Goal: Complete application form

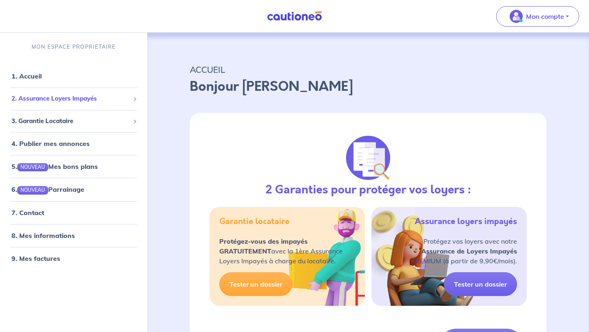
click at [34, 95] on span "2. Assurance Loyers Impayés" at bounding box center [70, 98] width 118 height 9
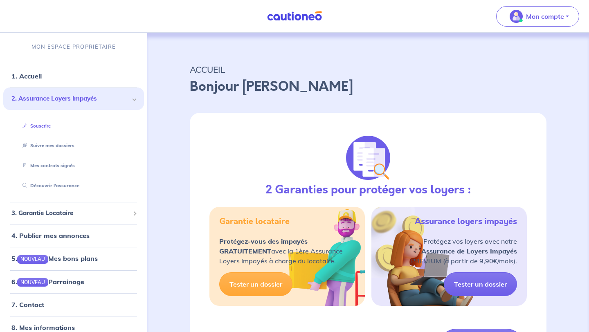
click at [40, 125] on link "Souscrire" at bounding box center [34, 126] width 31 height 6
click at [54, 147] on link "Suivre mes dossiers" at bounding box center [46, 146] width 54 height 6
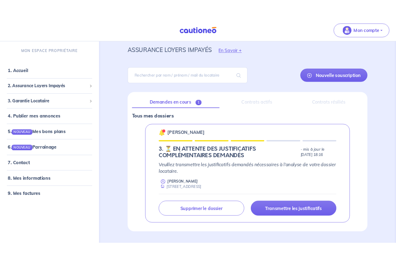
scroll to position [47, 0]
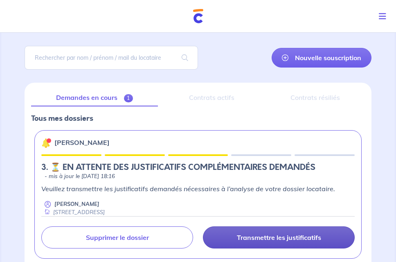
click at [268, 240] on p "Transmettre les justificatifs" at bounding box center [279, 237] width 84 height 8
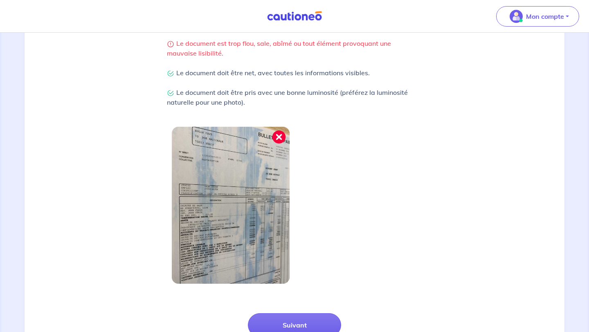
scroll to position [254, 0]
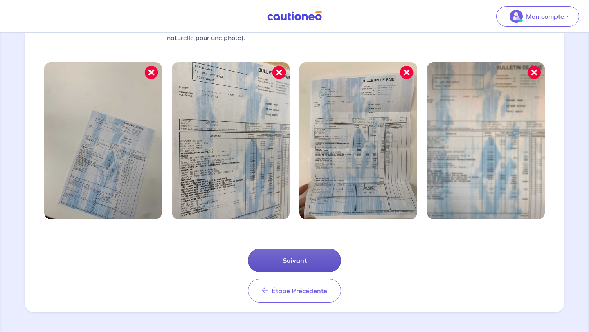
click at [302, 261] on button "Suivant" at bounding box center [294, 261] width 93 height 24
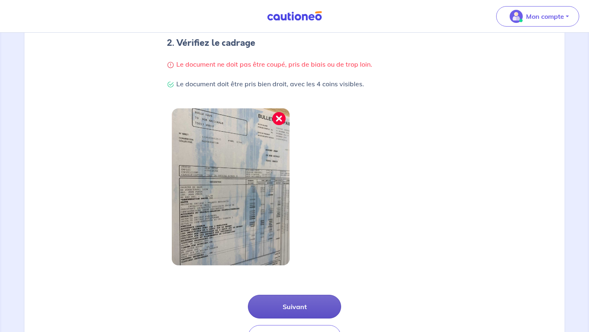
scroll to position [173, 0]
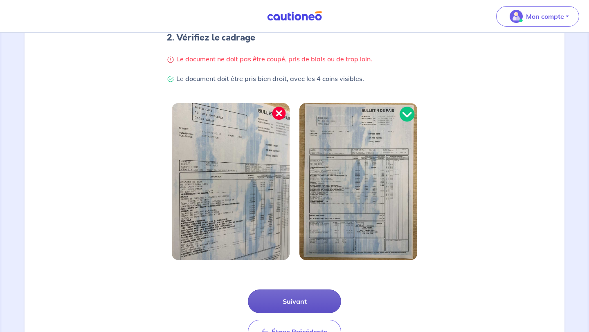
click at [299, 300] on button "Suivant" at bounding box center [294, 302] width 93 height 24
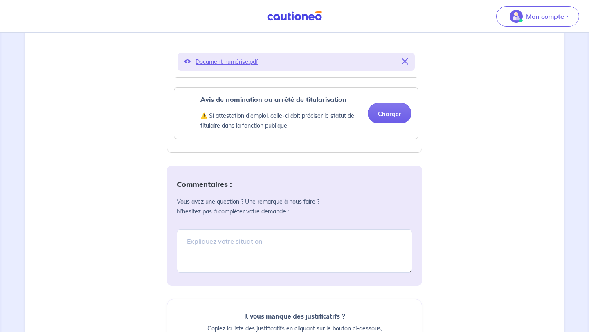
scroll to position [313, 0]
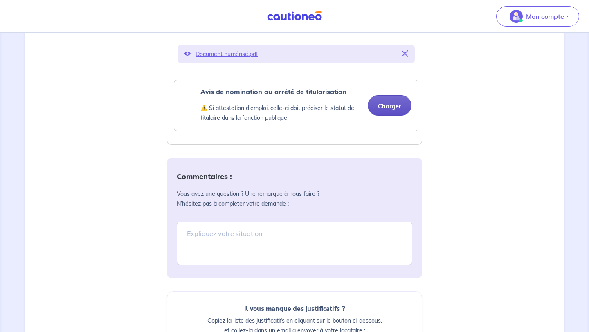
click at [390, 102] on button "Charger" at bounding box center [390, 105] width 44 height 20
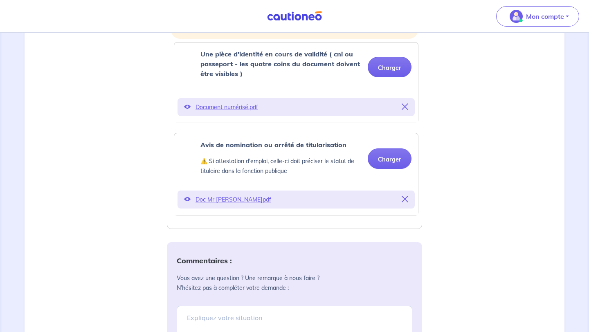
scroll to position [256, 0]
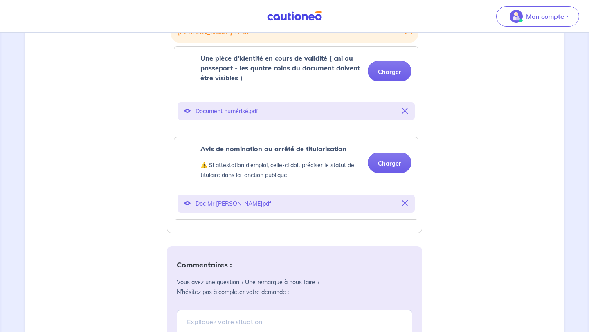
click at [196, 205] on p "Doc Mr [PERSON_NAME]pdf" at bounding box center [295, 203] width 201 height 11
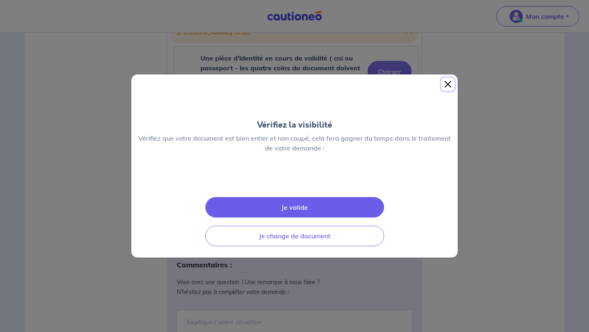
click at [444, 78] on button "Close" at bounding box center [447, 84] width 13 height 13
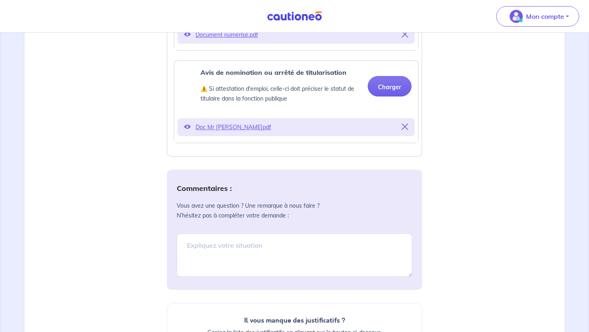
scroll to position [486, 0]
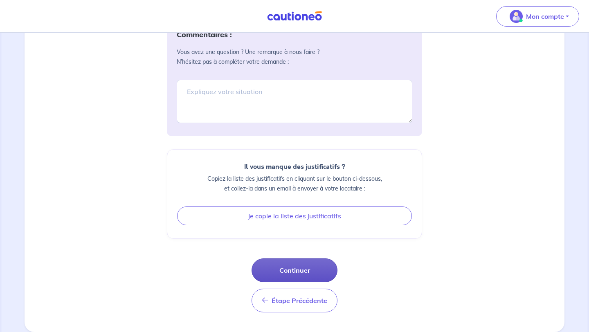
click at [331, 272] on button "Continuer" at bounding box center [294, 270] width 86 height 24
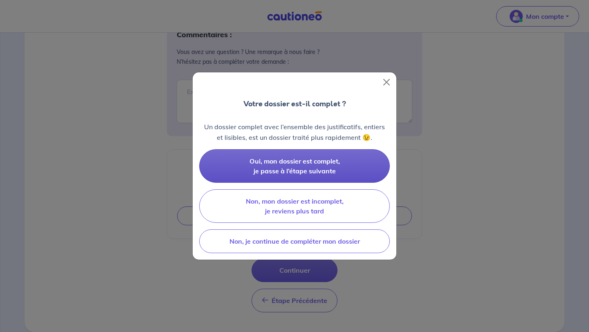
click at [335, 166] on button "Oui, mon dossier est complet, je passe à l’étape suivante" at bounding box center [294, 166] width 191 height 34
